Goal: Information Seeking & Learning: Understand process/instructions

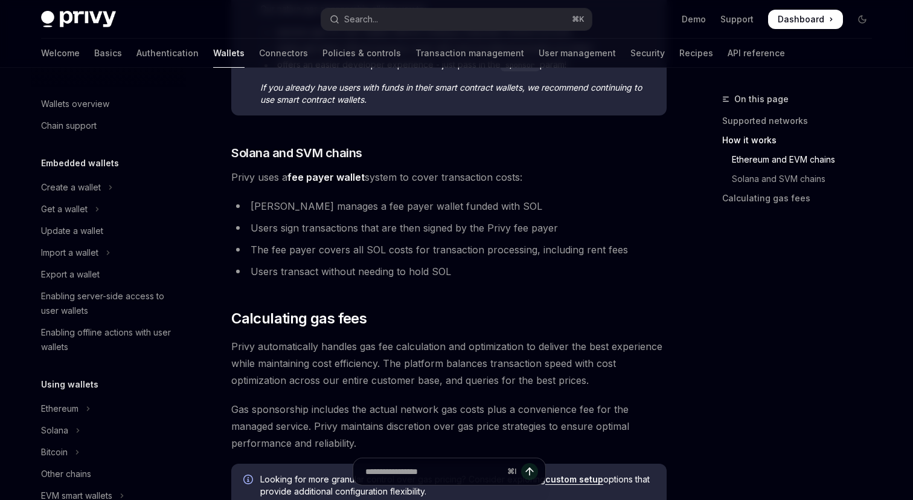
scroll to position [39, 0]
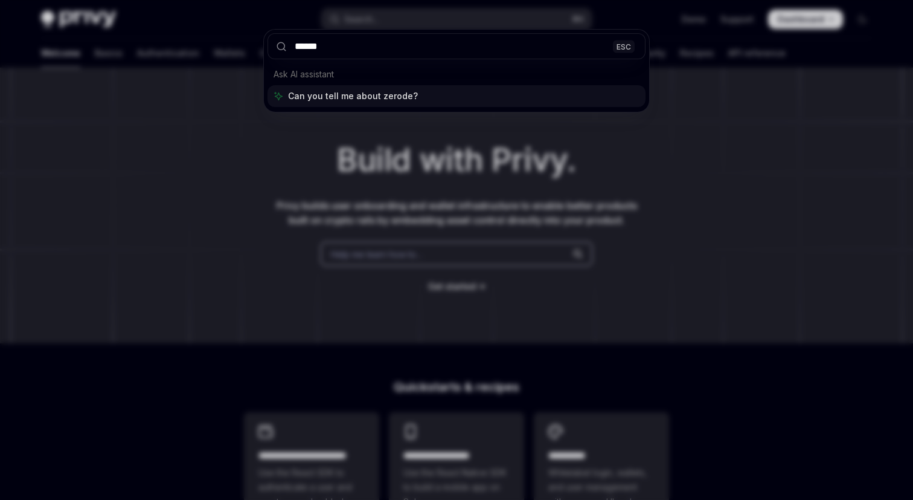
type input "*******"
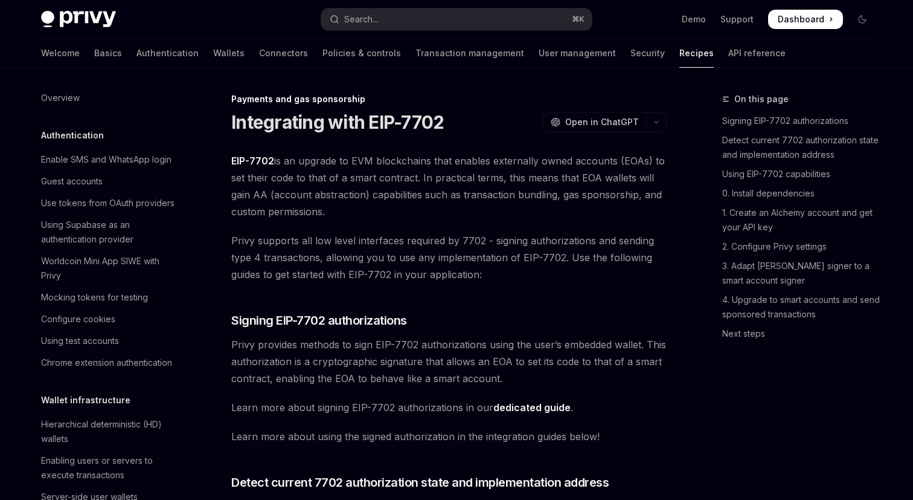
type textarea "*"
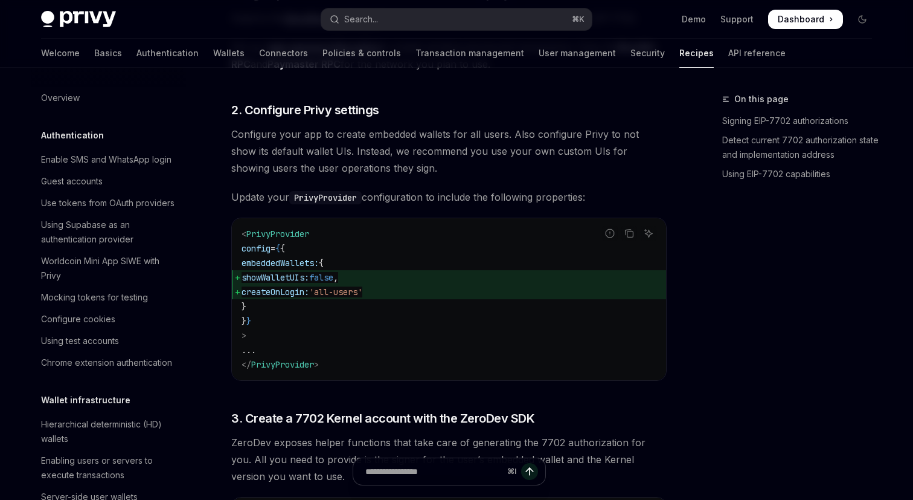
scroll to position [1245, 0]
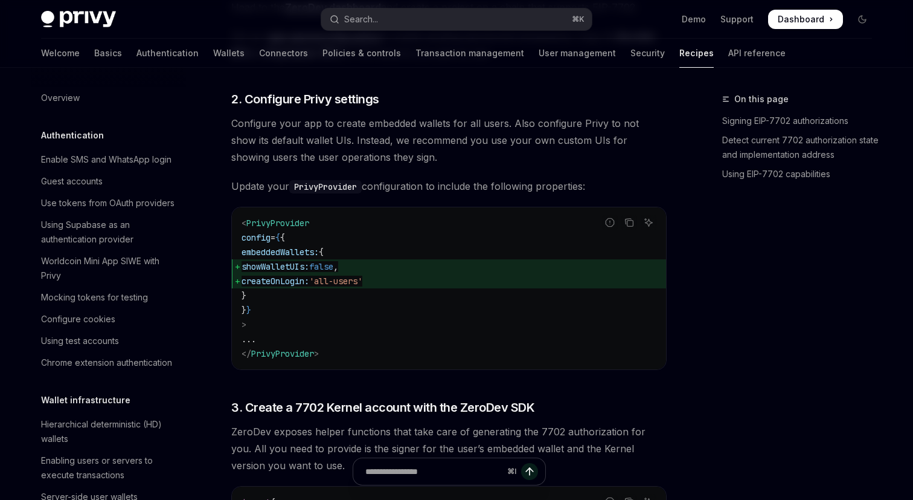
click at [309, 269] on span "showWalletUIs:" at bounding box center [276, 266] width 68 height 11
copy code "showWalletUIs: false ,"
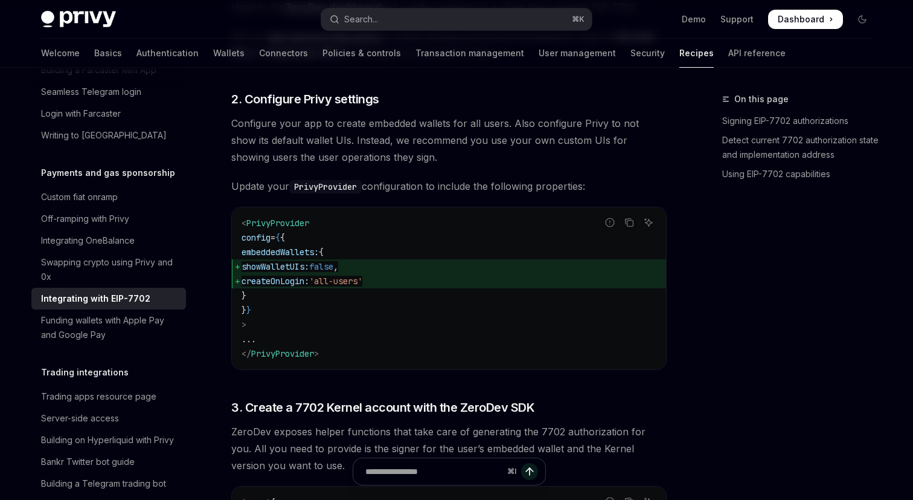
click at [456, 304] on code "< PrivyProvider config = { { embeddedWallets: { showWalletUIs: false , createOn…" at bounding box center [449, 288] width 415 height 145
click at [327, 292] on code "< PrivyProvider config = { { embeddedWallets: { showWalletUIs: false , createOn…" at bounding box center [449, 288] width 415 height 145
click at [309, 284] on span "createOnLogin:" at bounding box center [276, 280] width 68 height 11
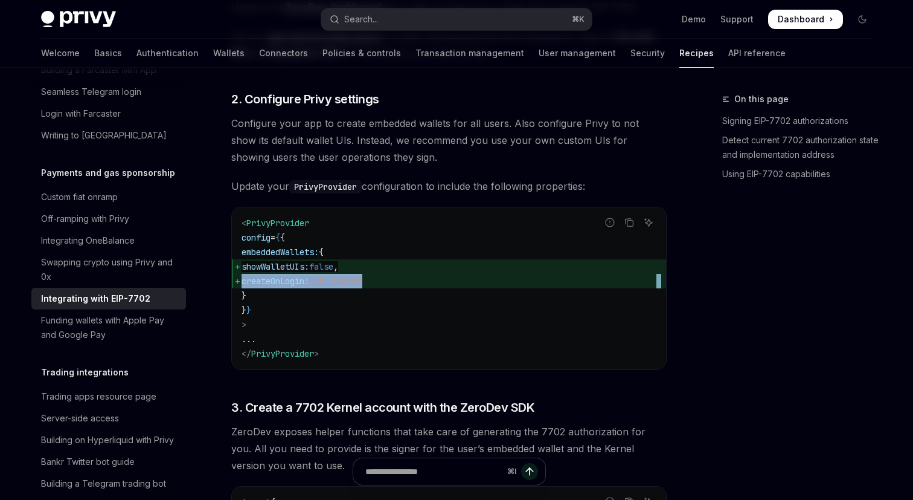
copy code "createOnLogin: 'all-users'"
click at [452, 288] on span "createOnLogin: 'all-users'" at bounding box center [449, 281] width 415 height 14
click at [451, 307] on code "< PrivyProvider config = { { embeddedWallets: { showWalletUIs: false , createOn…" at bounding box center [449, 288] width 415 height 145
